Goal: Task Accomplishment & Management: Complete application form

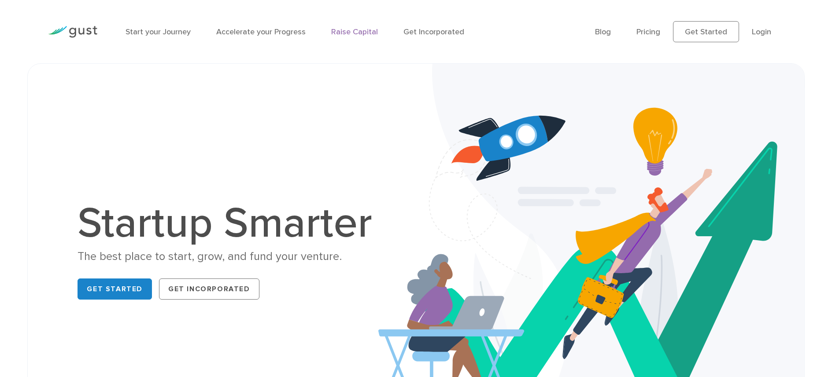
click at [331, 32] on link "Raise Capital" at bounding box center [354, 31] width 47 height 9
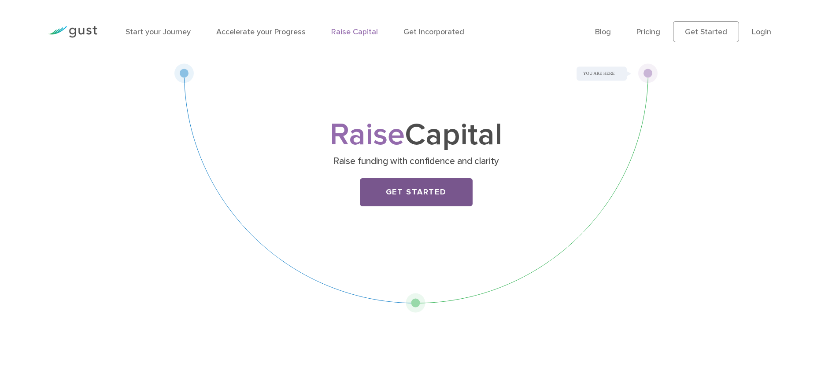
click at [410, 198] on link "Get Started" at bounding box center [416, 192] width 113 height 28
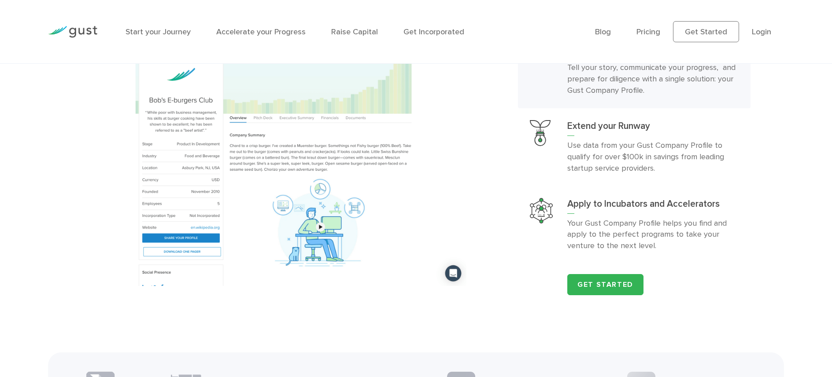
scroll to position [1027, 0]
